Goal: Task Accomplishment & Management: Use online tool/utility

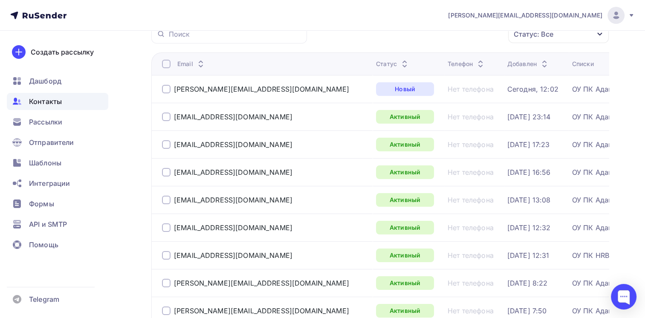
scroll to position [85, 0]
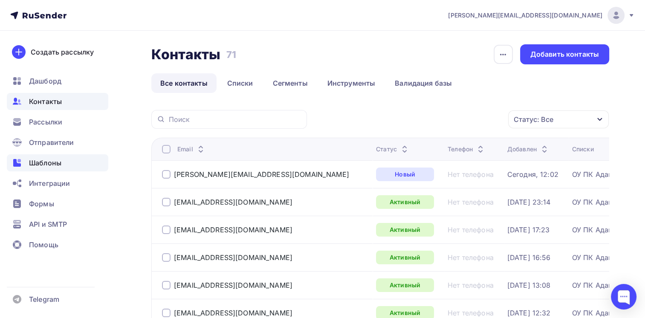
click at [56, 166] on span "Шаблоны" at bounding box center [45, 163] width 32 height 10
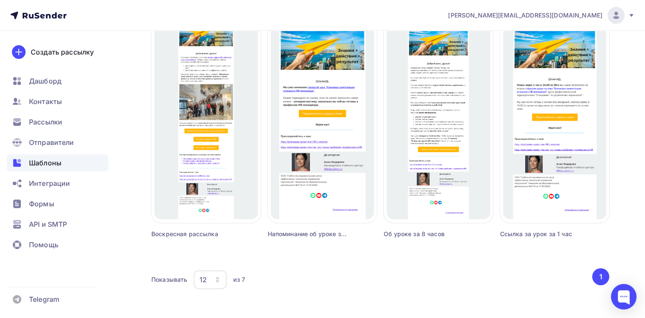
scroll to position [340, 0]
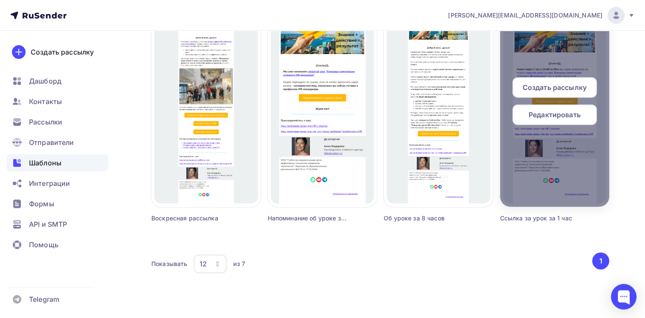
click at [539, 113] on span "Редактировать" at bounding box center [555, 115] width 52 height 10
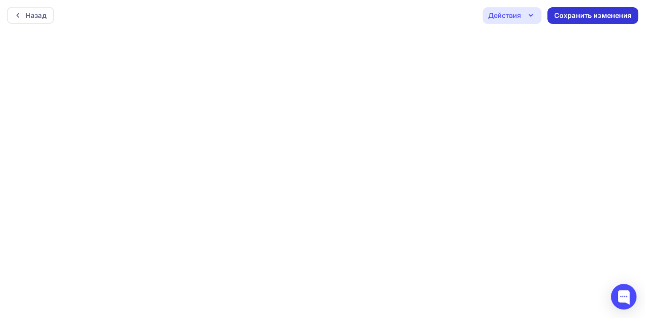
click at [573, 19] on div "Сохранить изменения" at bounding box center [594, 16] width 78 height 10
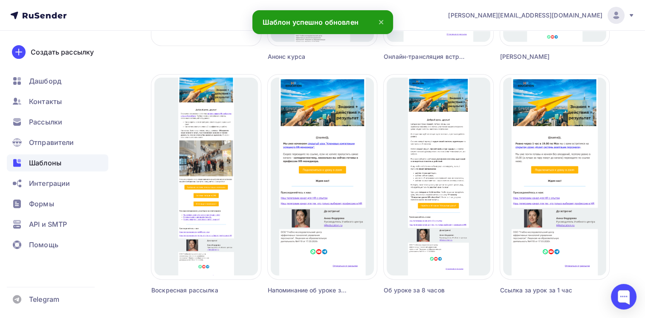
scroll to position [299, 0]
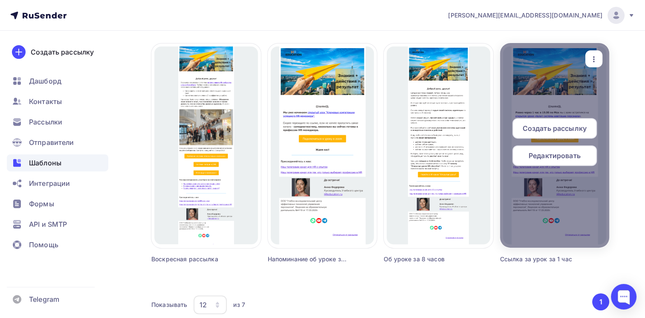
click at [539, 159] on span "Редактировать" at bounding box center [555, 156] width 52 height 10
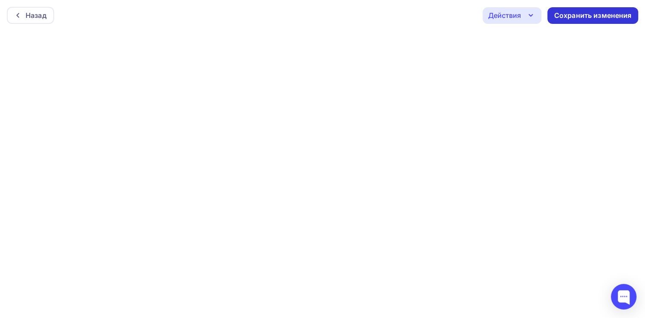
click at [573, 15] on div "Сохранить изменения" at bounding box center [594, 16] width 78 height 10
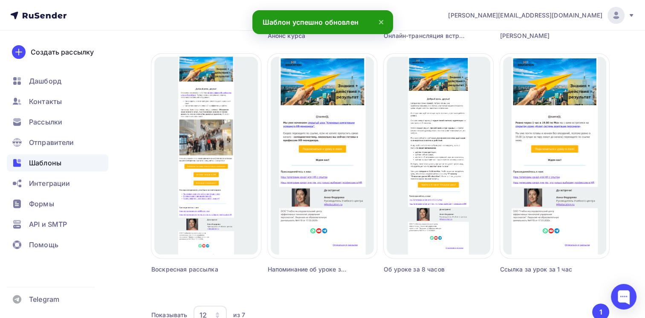
scroll to position [340, 0]
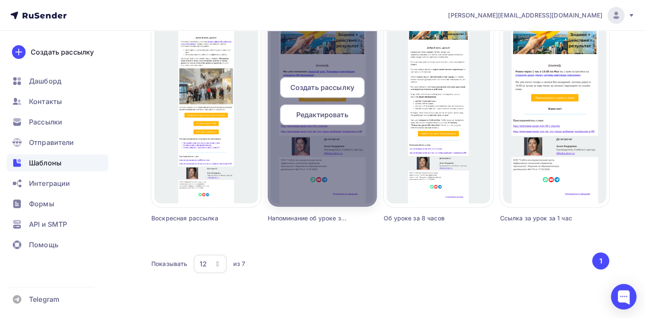
click at [309, 113] on span "Редактировать" at bounding box center [322, 115] width 52 height 10
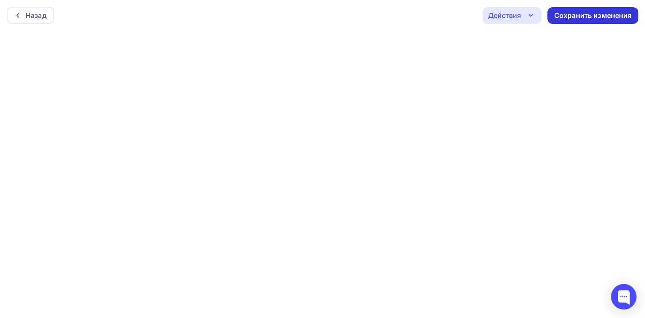
click at [586, 15] on div "Сохранить изменения" at bounding box center [594, 16] width 78 height 10
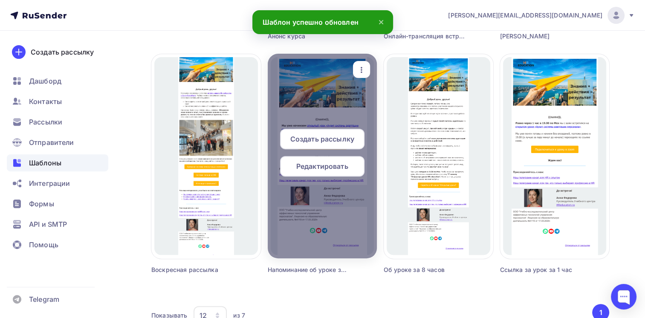
scroll to position [340, 0]
